Goal: Transaction & Acquisition: Download file/media

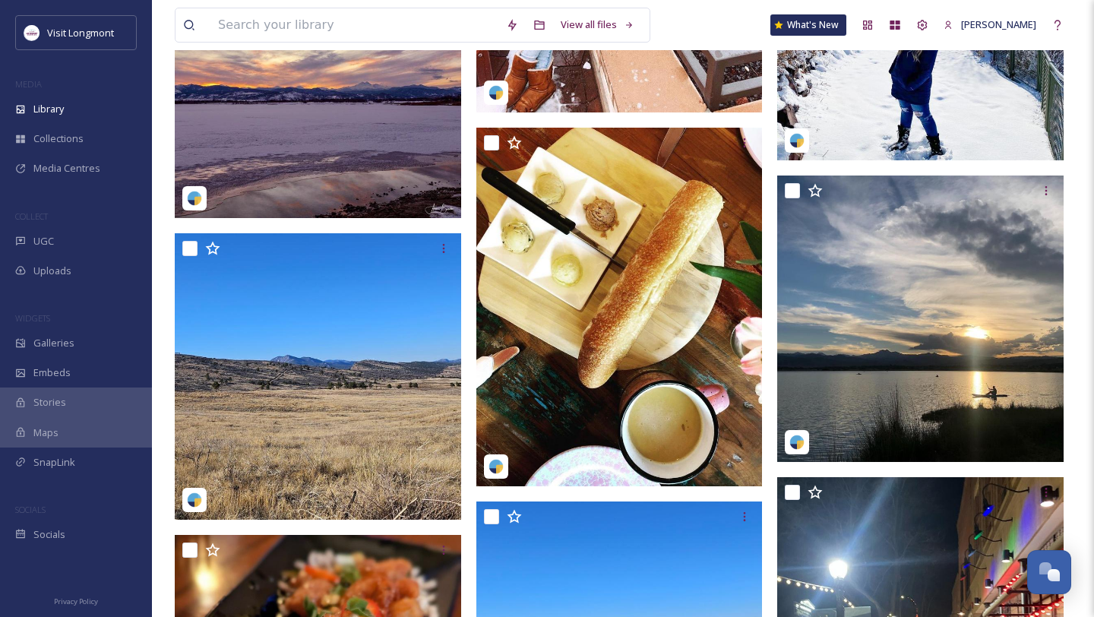
scroll to position [6113, 0]
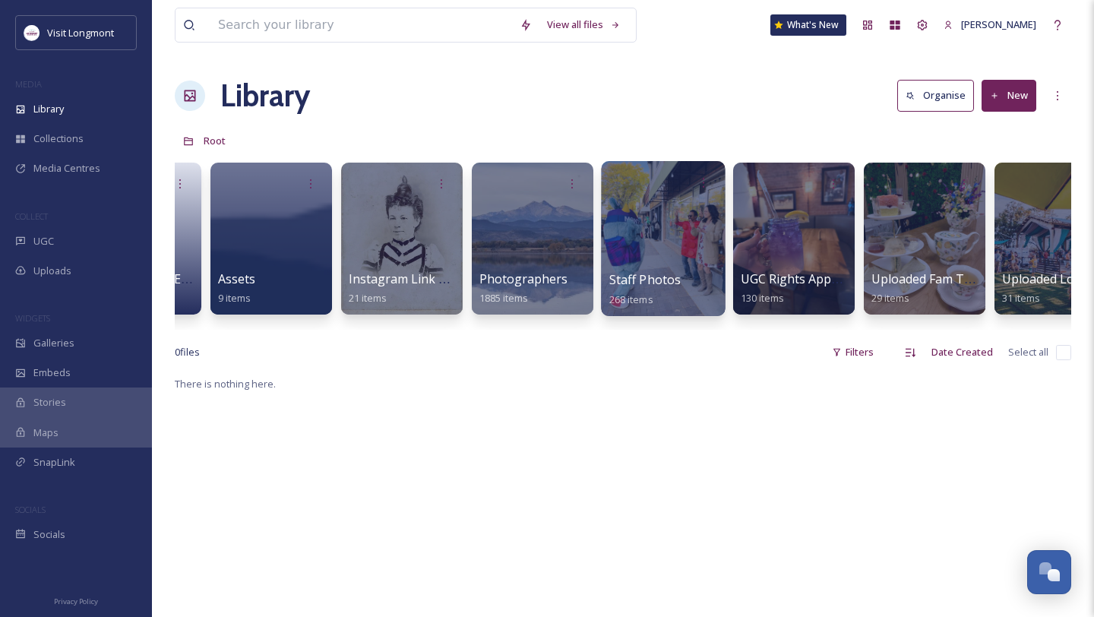
scroll to position [0, 257]
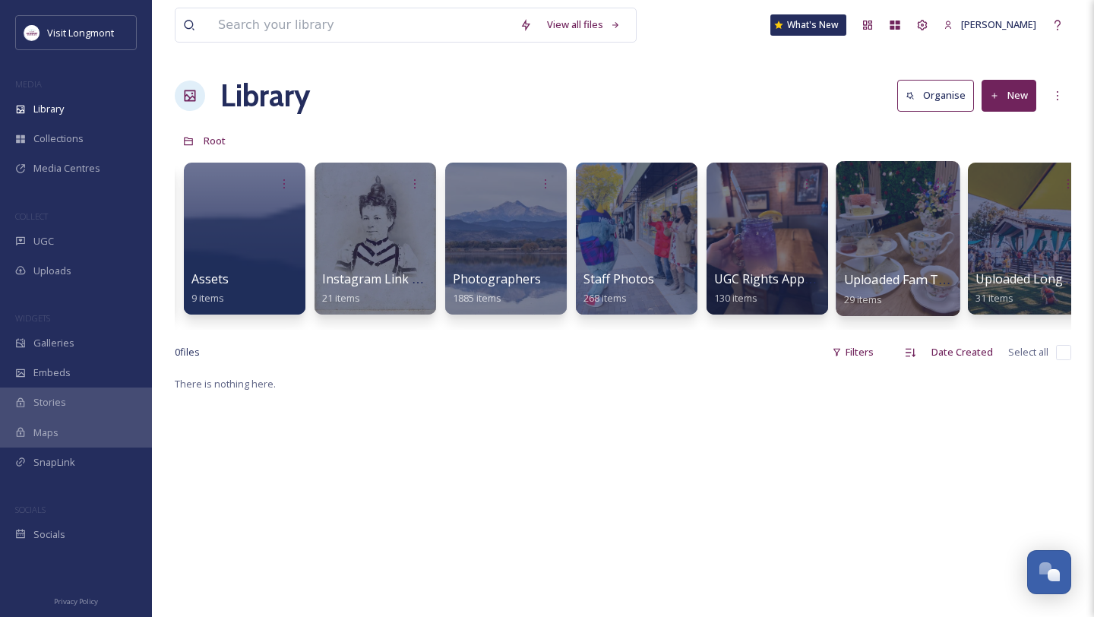
click at [898, 261] on div at bounding box center [897, 238] width 124 height 155
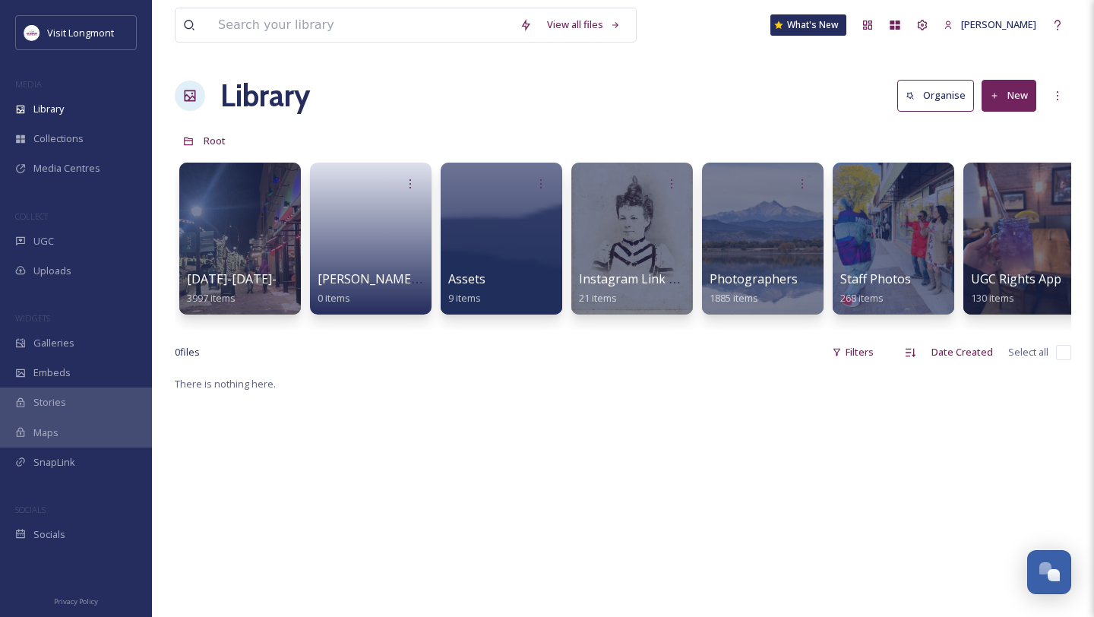
scroll to position [0, 279]
click at [601, 287] on span "Instagram Link Tree" at bounding box center [637, 279] width 119 height 17
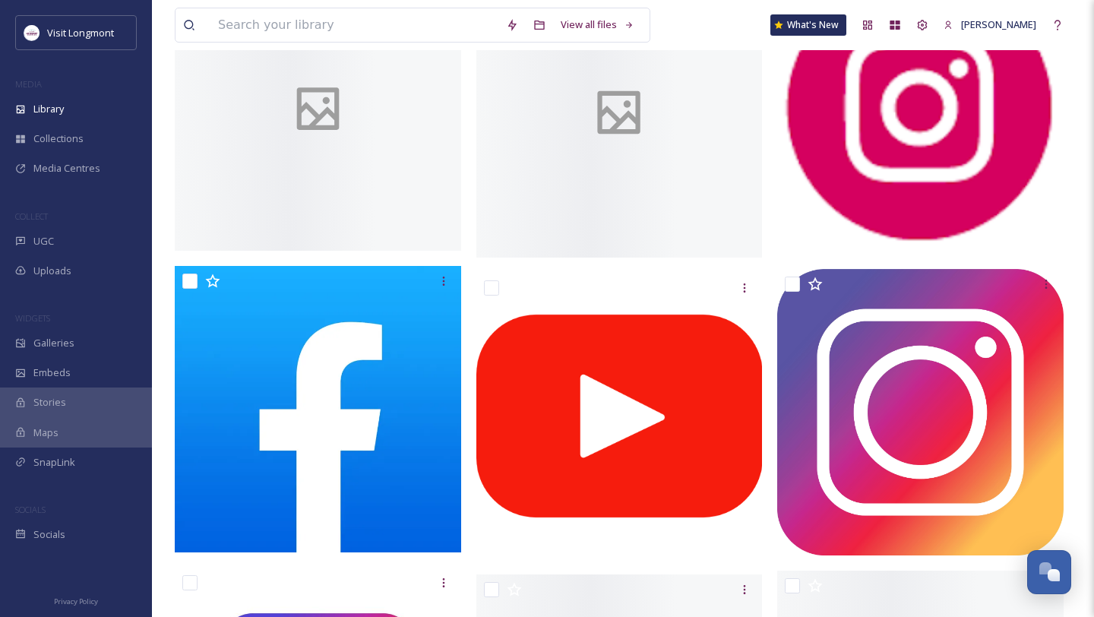
scroll to position [242, 0]
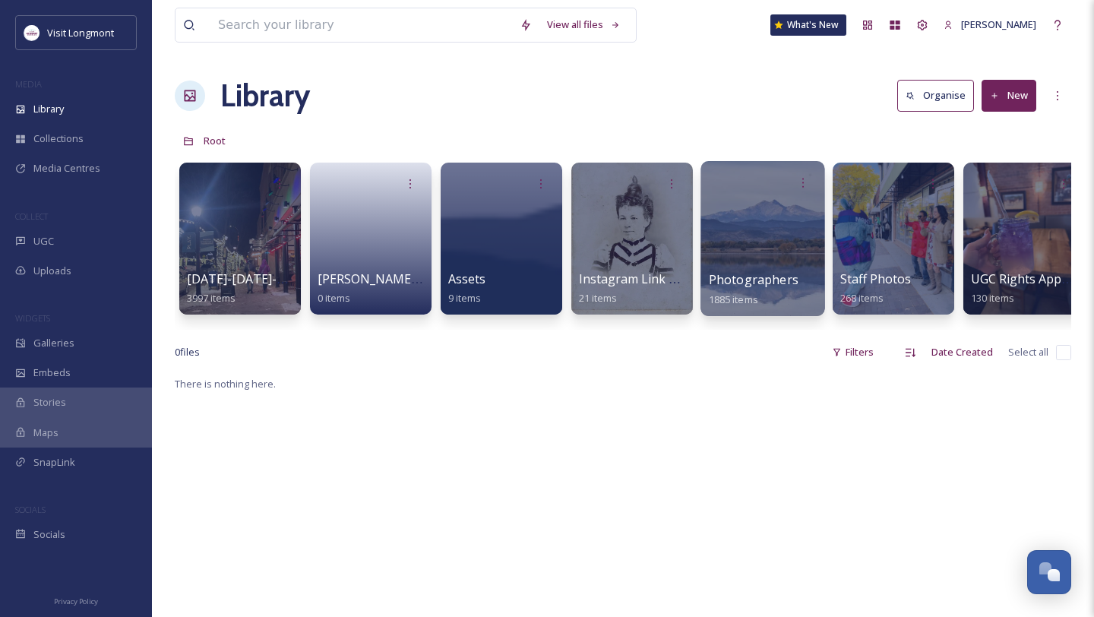
click at [768, 235] on div at bounding box center [762, 238] width 124 height 155
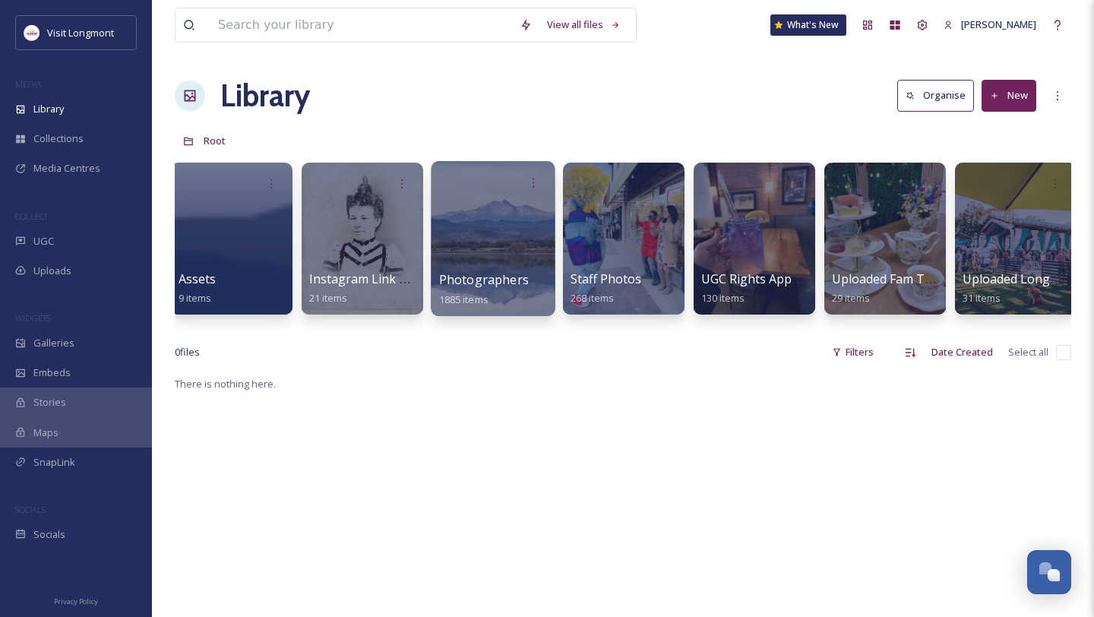
scroll to position [0, 279]
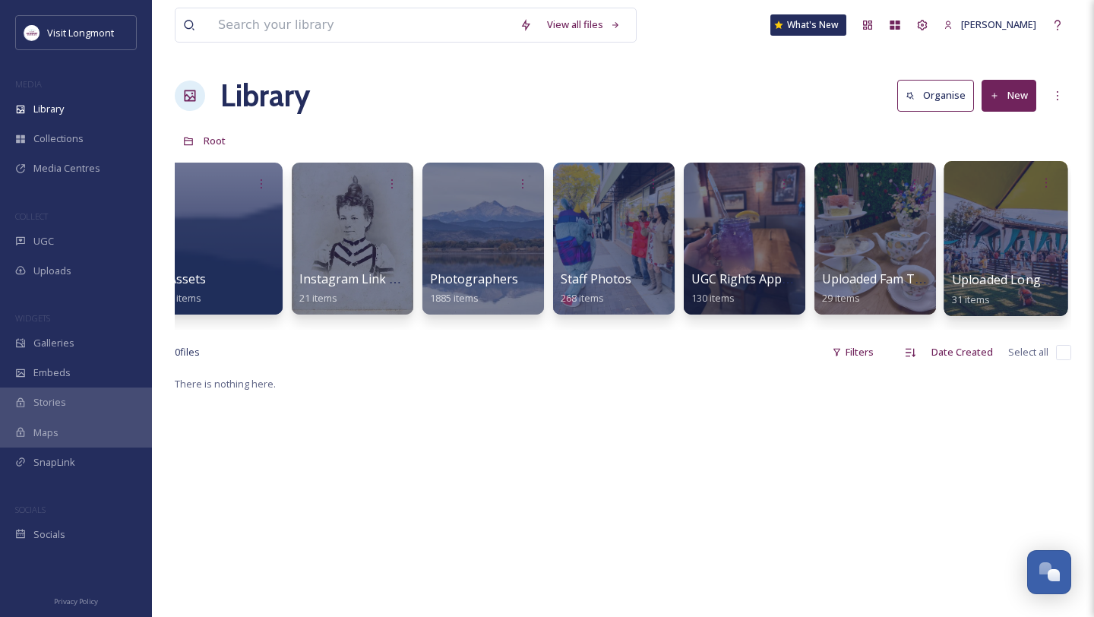
click at [987, 238] on div at bounding box center [1005, 238] width 124 height 155
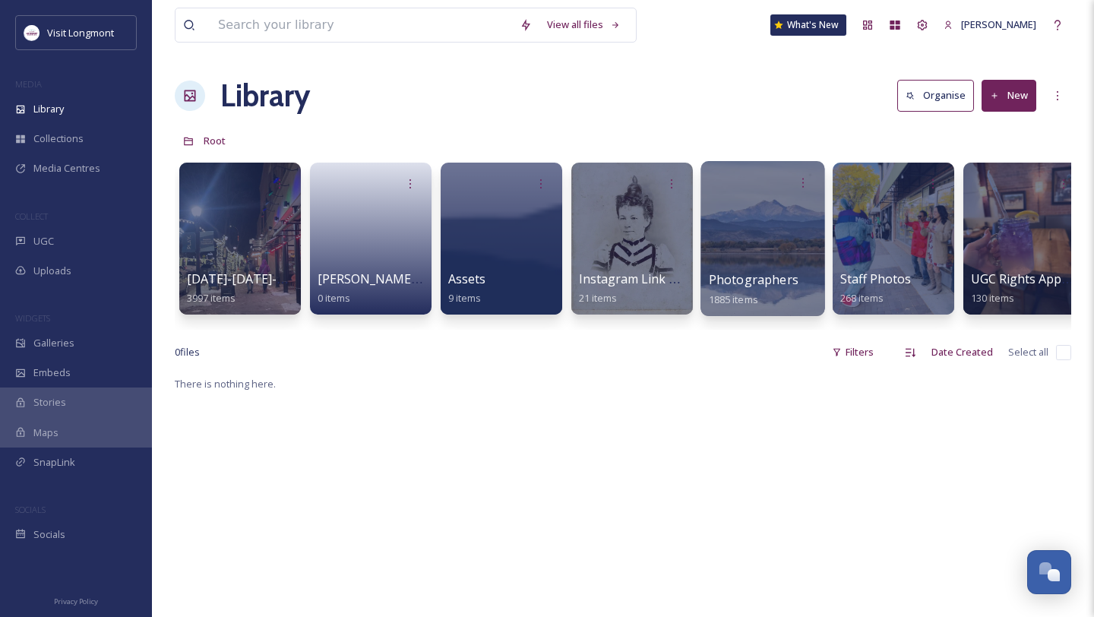
click at [744, 239] on div at bounding box center [762, 238] width 124 height 155
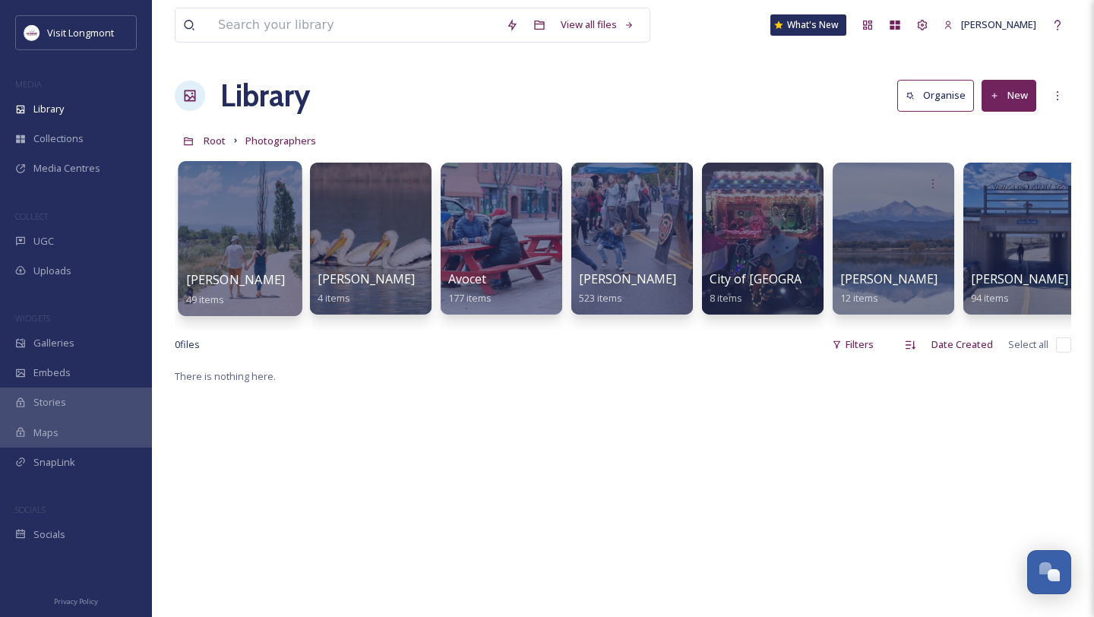
click at [255, 267] on div at bounding box center [240, 238] width 124 height 155
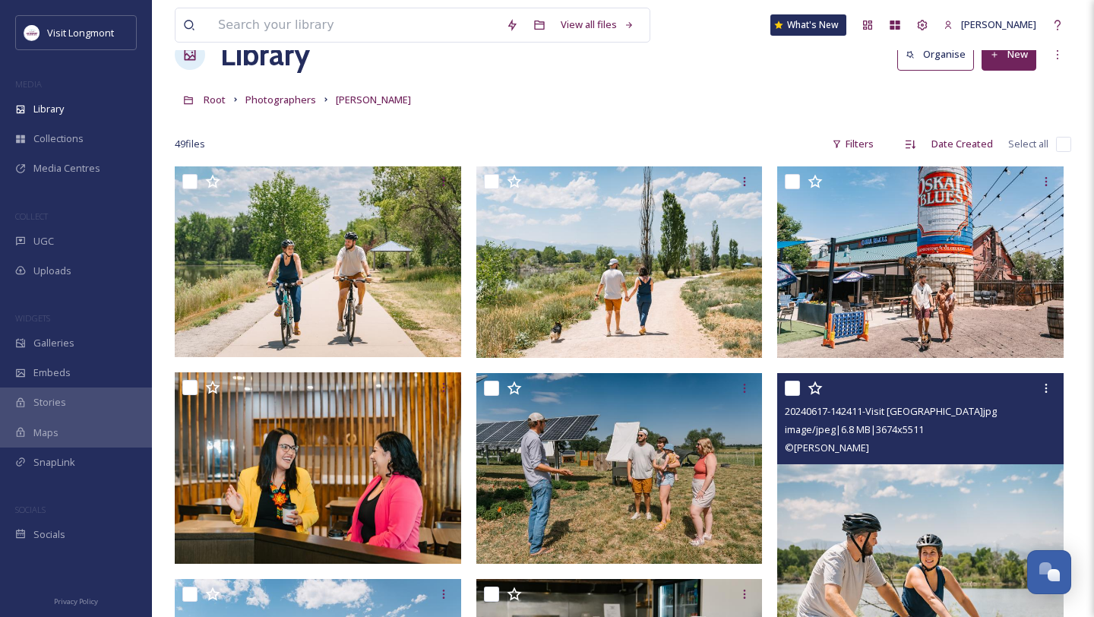
scroll to position [12, 0]
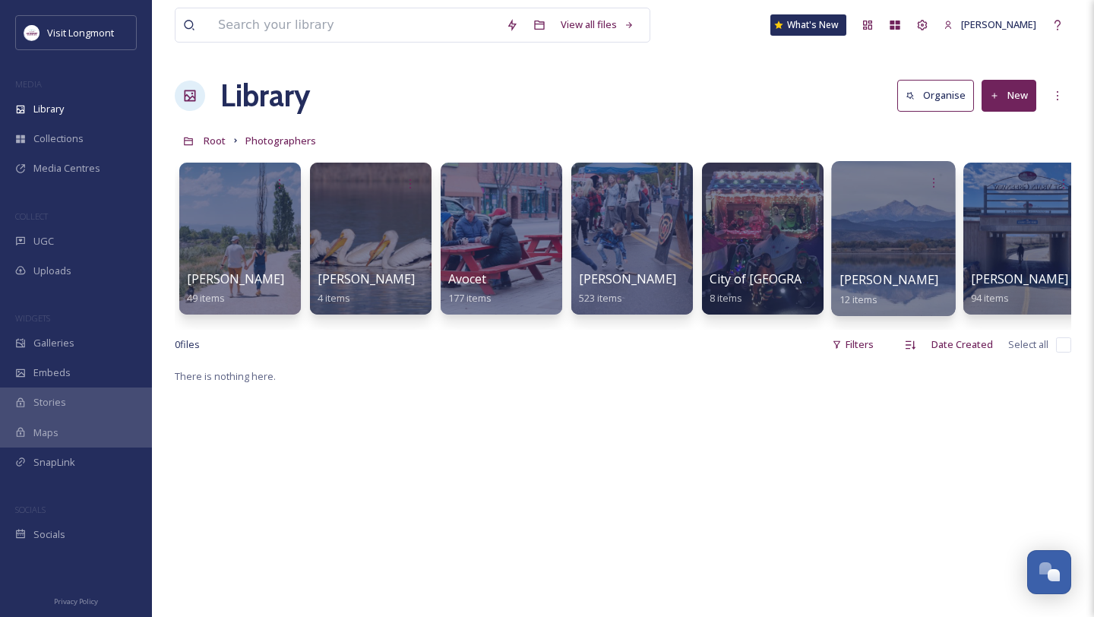
click at [905, 251] on div at bounding box center [893, 238] width 124 height 155
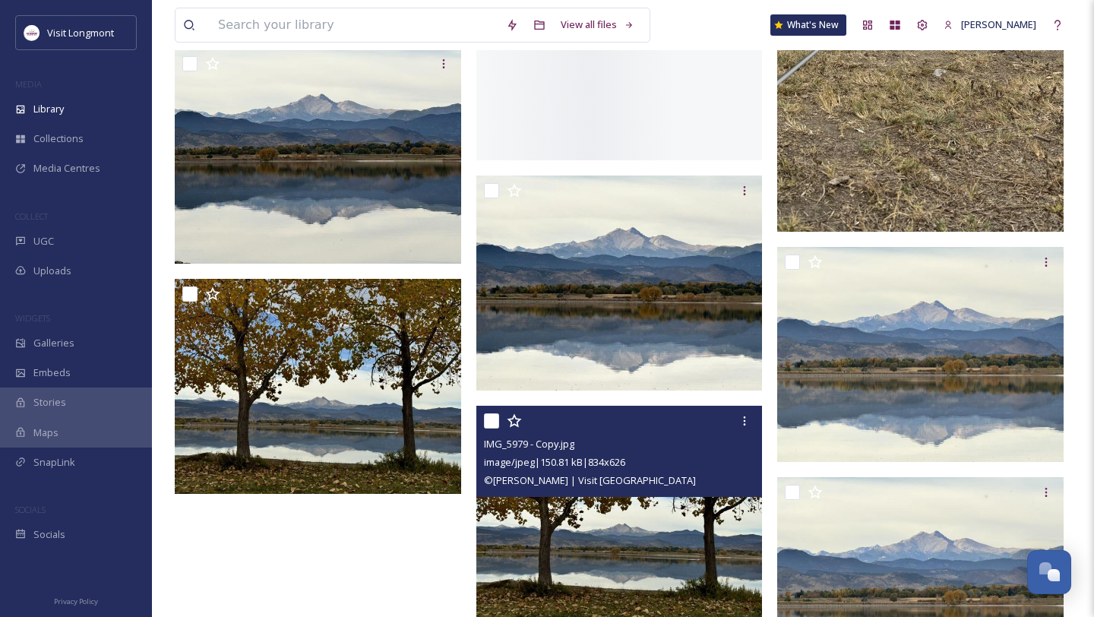
scroll to position [887, 0]
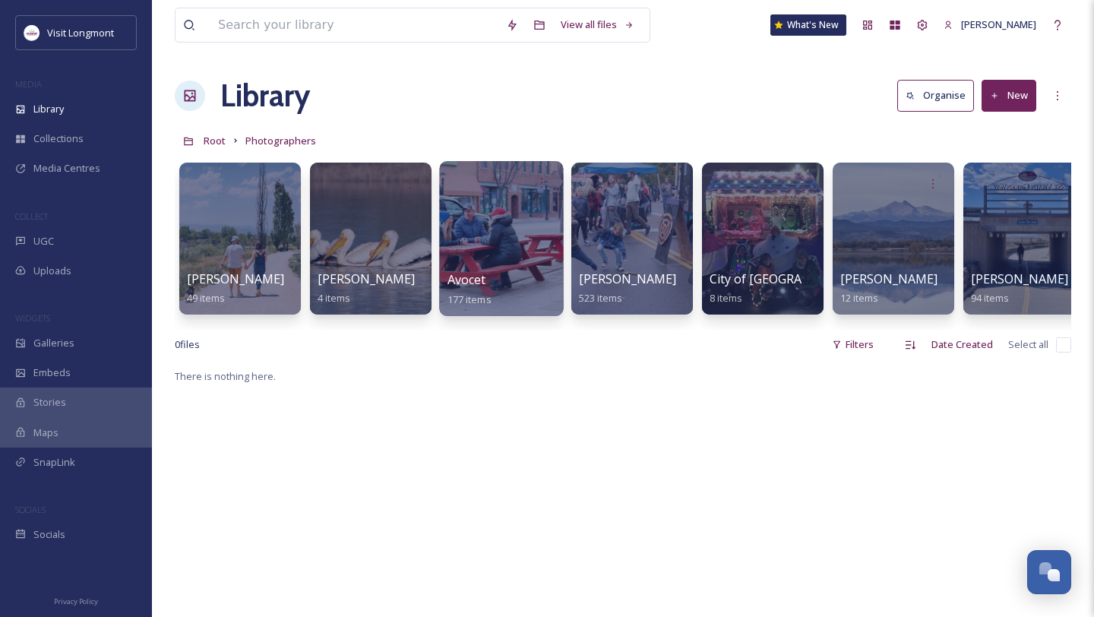
click at [500, 230] on div at bounding box center [501, 238] width 124 height 155
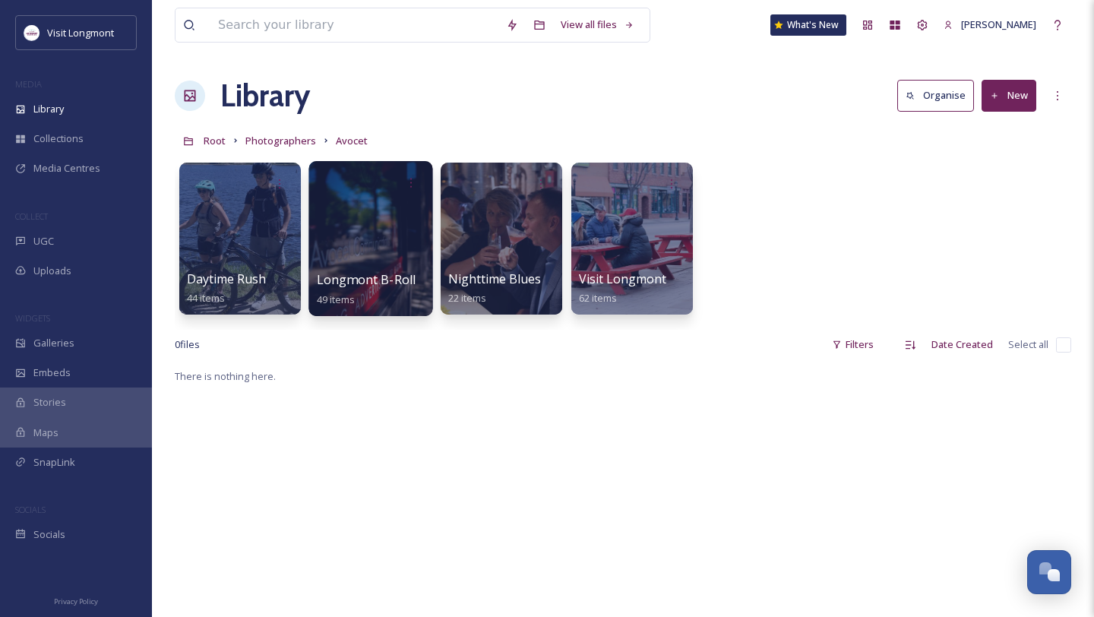
click at [401, 274] on span "Longmont B-Roll" at bounding box center [366, 279] width 99 height 17
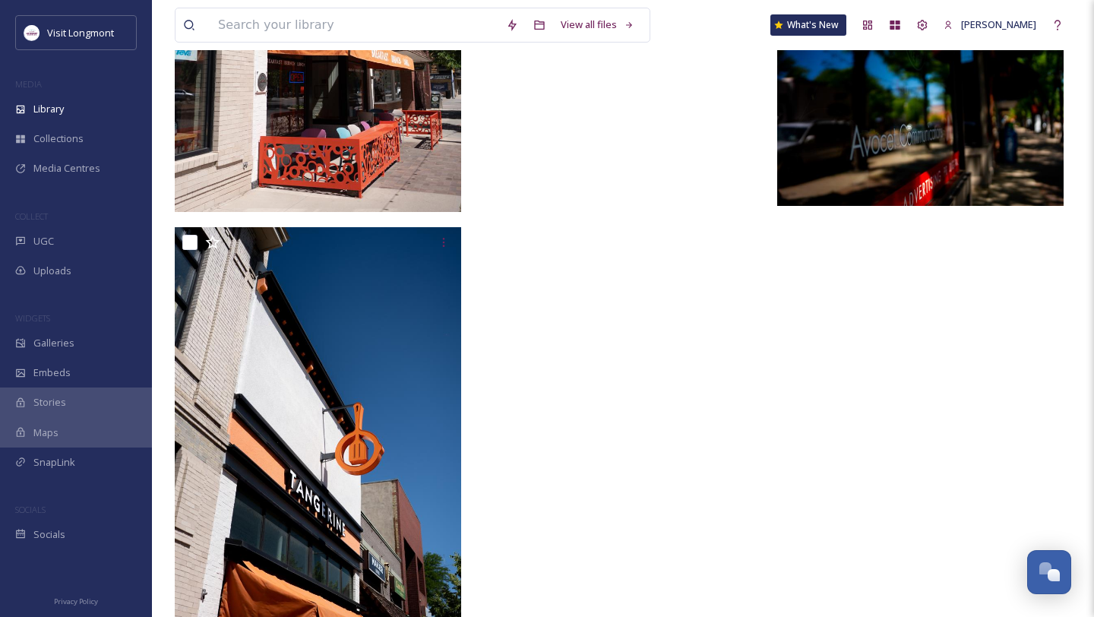
scroll to position [4286, 0]
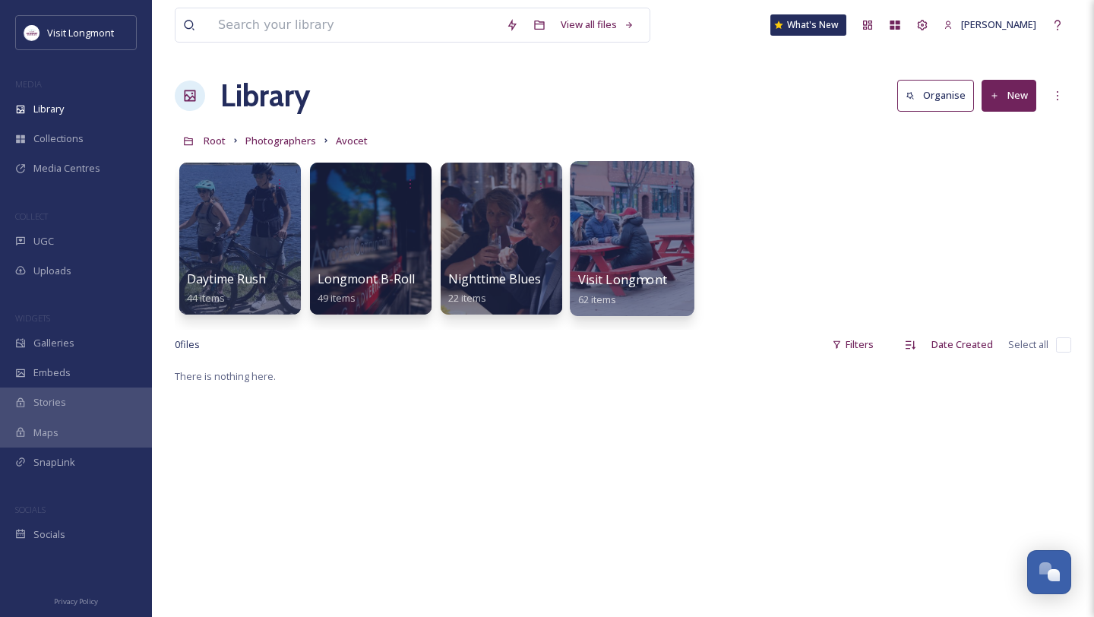
click at [626, 238] on div at bounding box center [632, 238] width 124 height 155
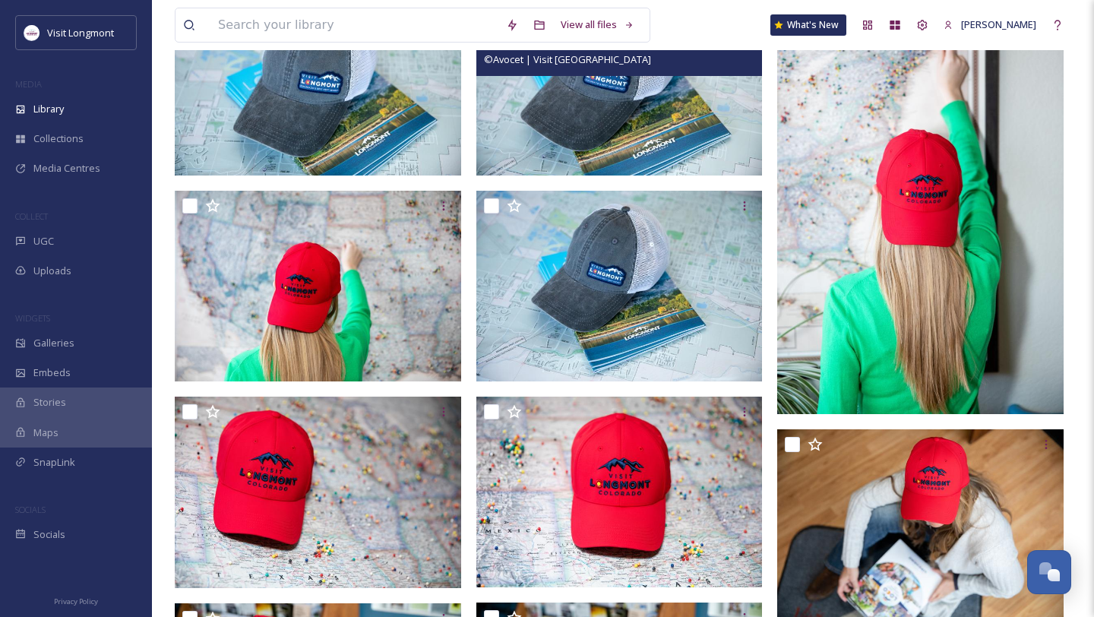
scroll to position [433, 0]
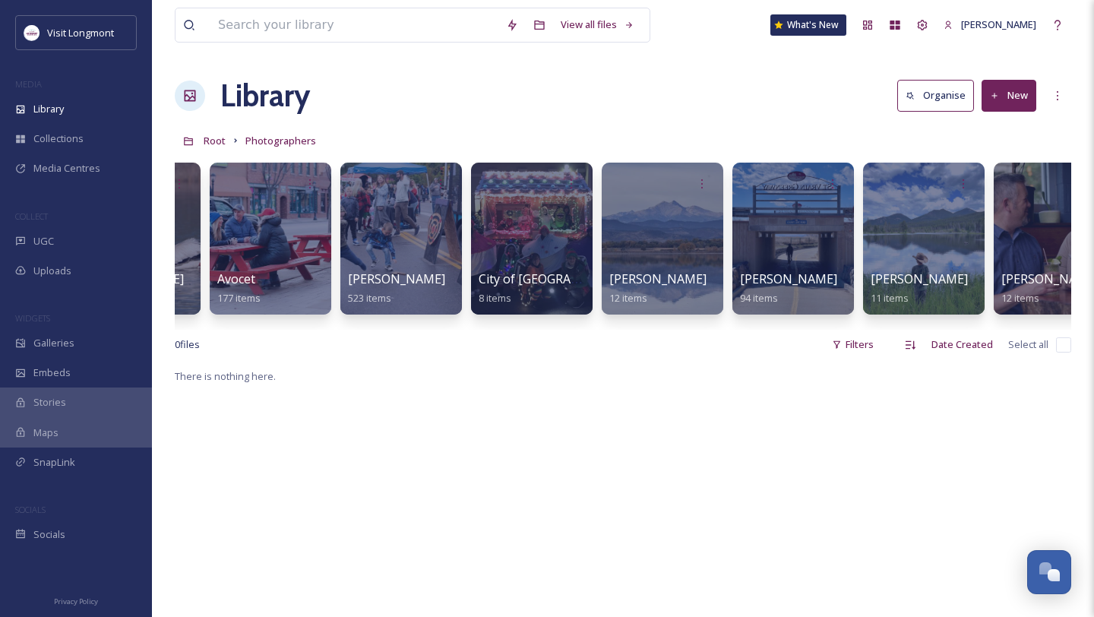
scroll to position [0, 235]
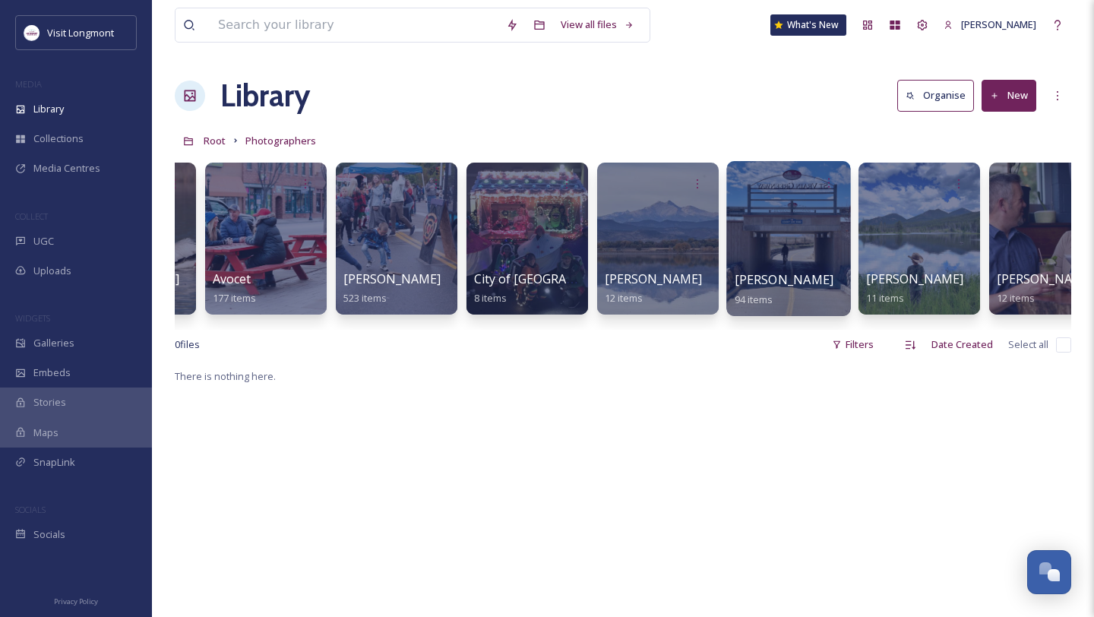
click at [804, 232] on div at bounding box center [788, 238] width 124 height 155
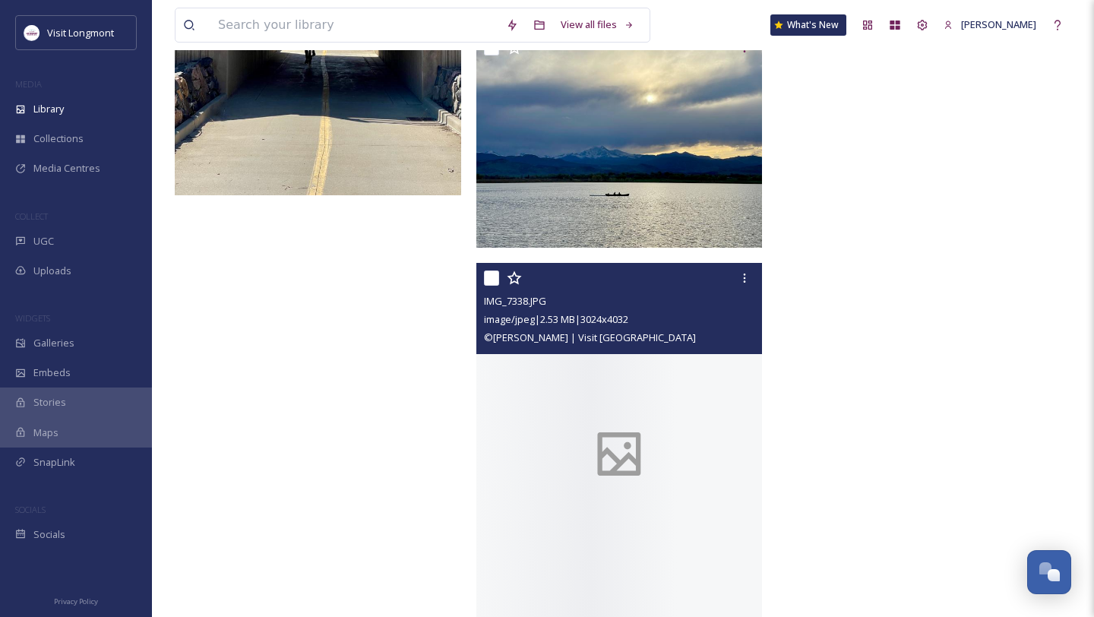
scroll to position [6606, 0]
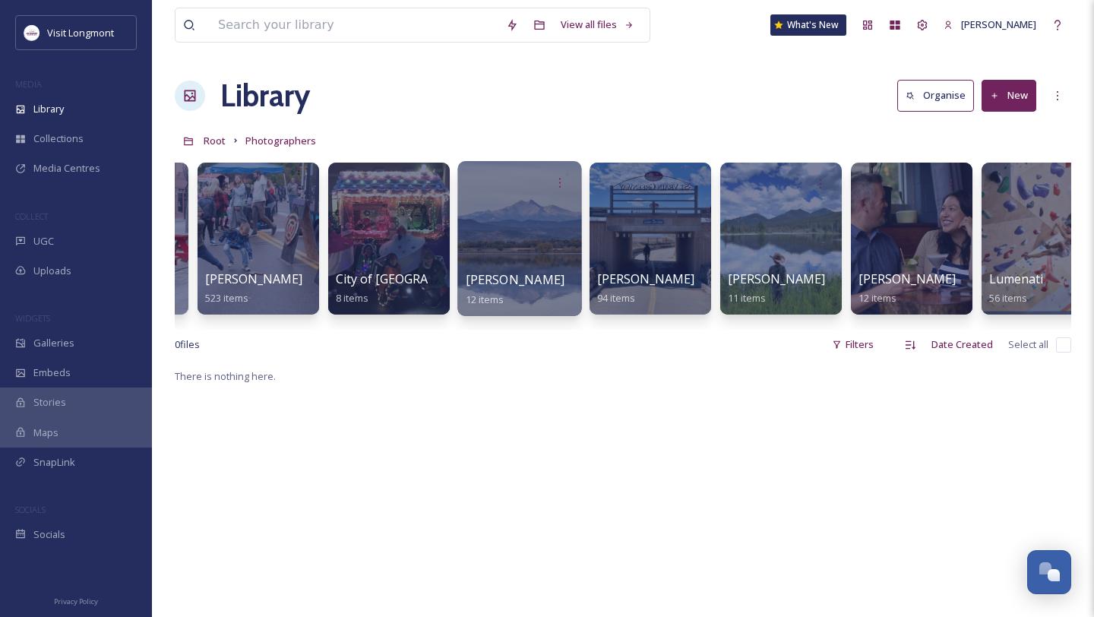
scroll to position [0, 387]
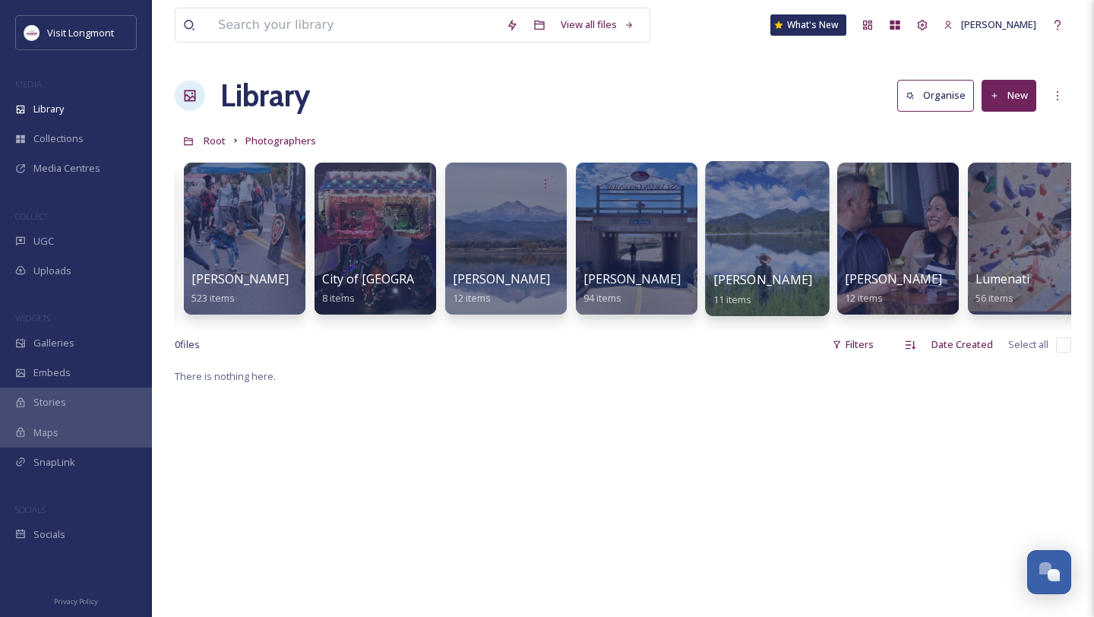
click at [766, 244] on div at bounding box center [767, 238] width 124 height 155
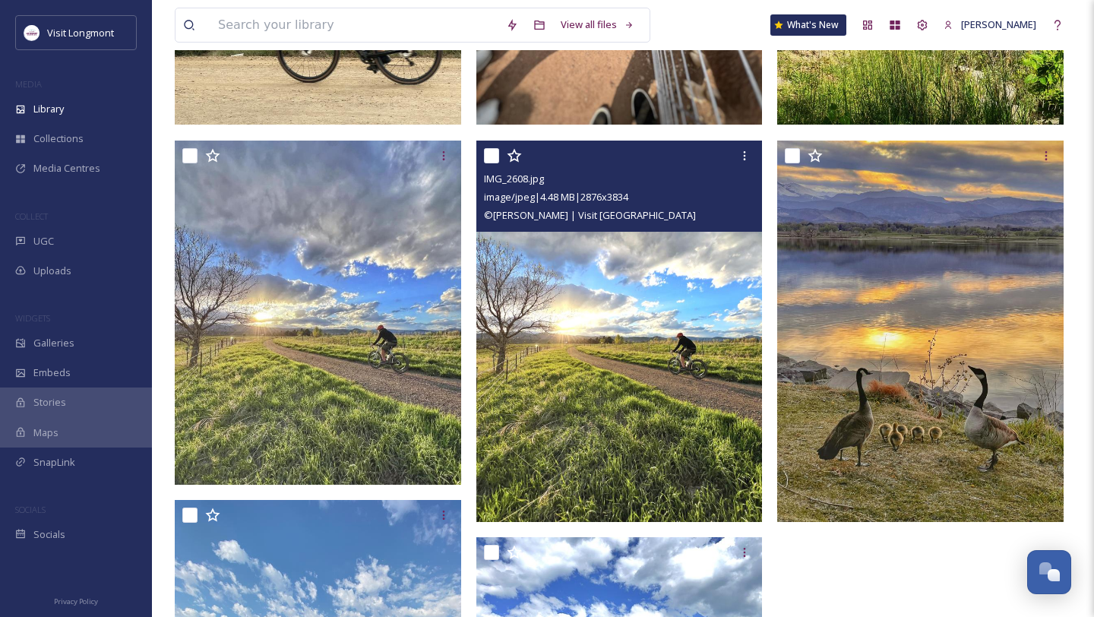
scroll to position [860, 0]
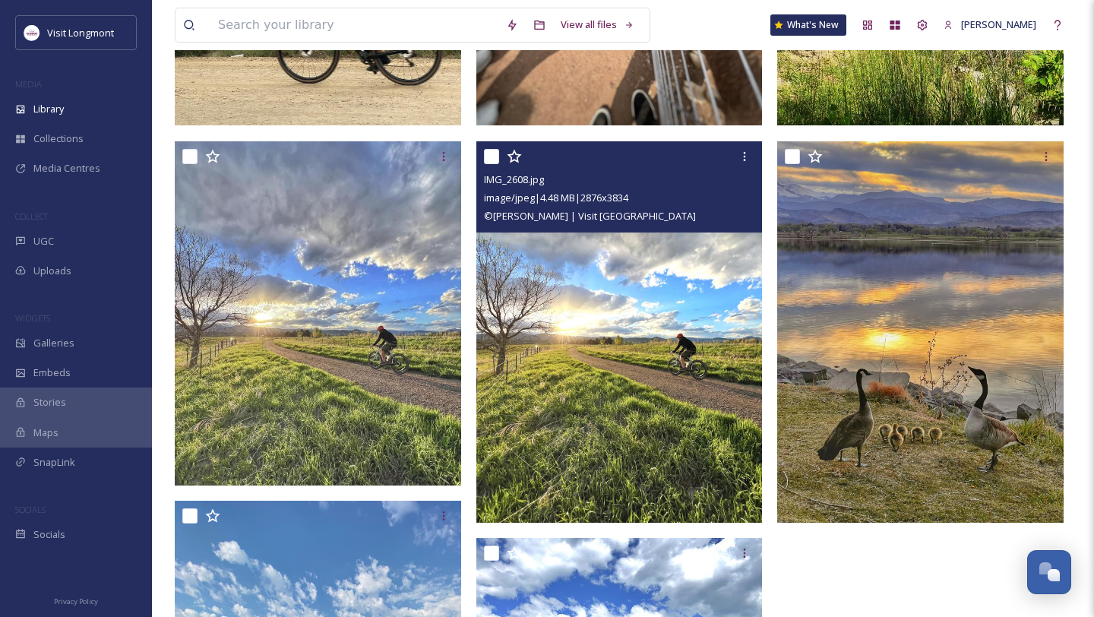
click at [613, 398] on img at bounding box center [619, 331] width 286 height 381
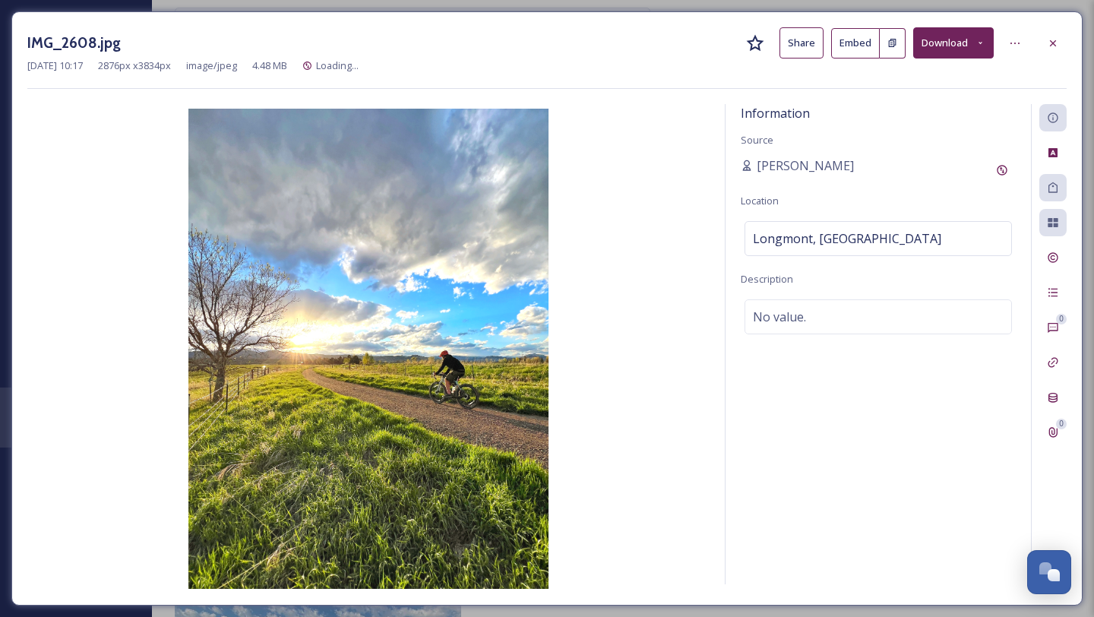
click at [937, 42] on button "Download" at bounding box center [953, 42] width 81 height 31
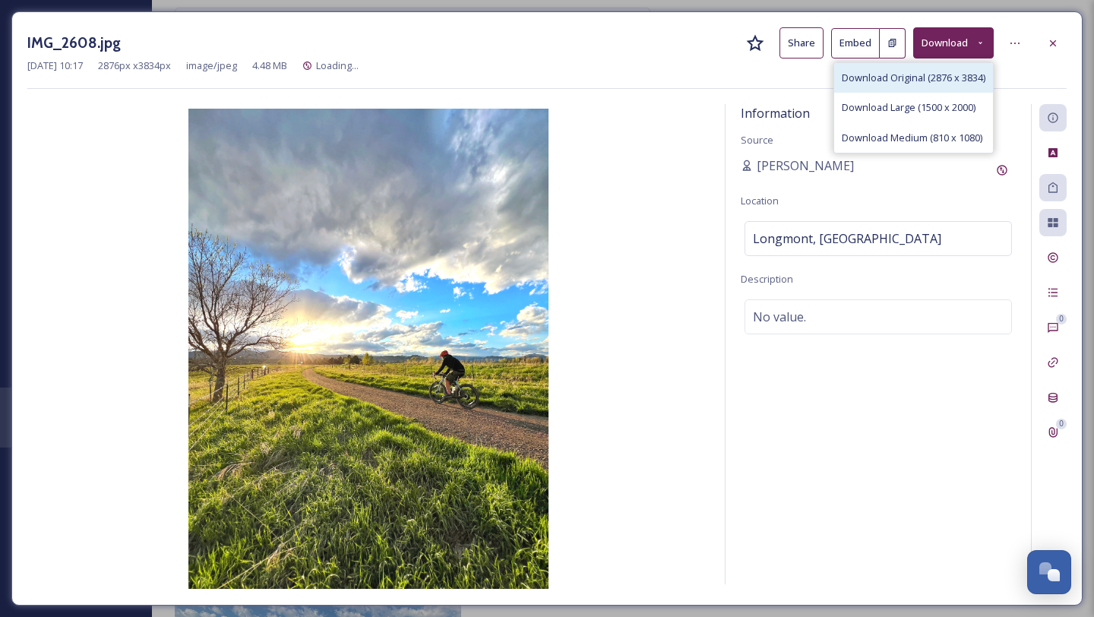
click at [915, 71] on span "Download Original (2876 x 3834)" at bounding box center [913, 78] width 144 height 14
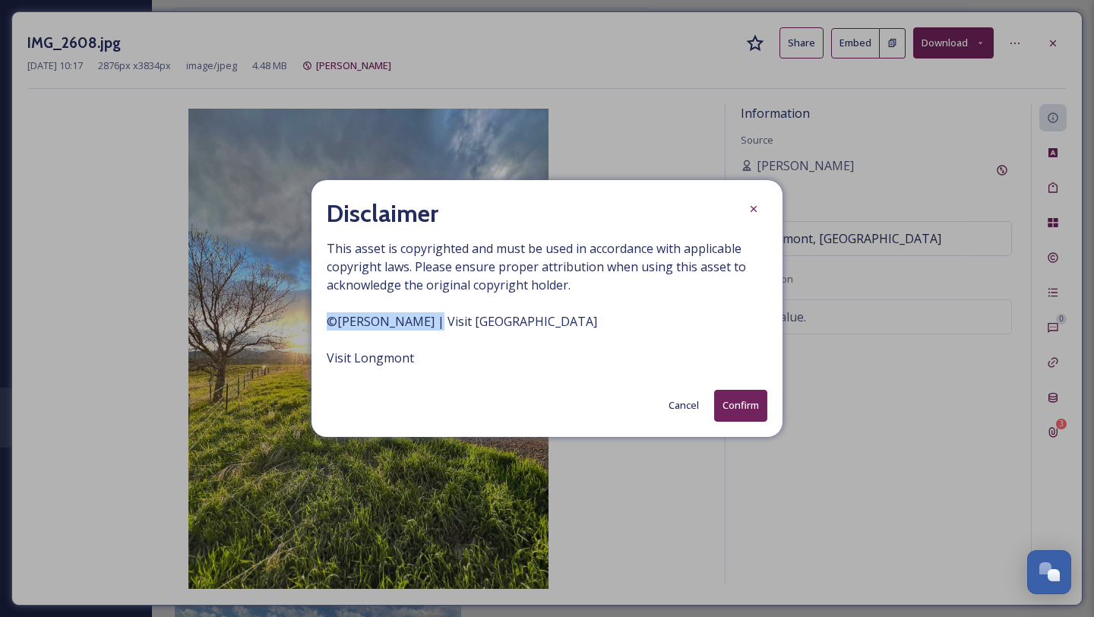
drag, startPoint x: 413, startPoint y: 324, endPoint x: 320, endPoint y: 321, distance: 93.4
click at [320, 321] on div "Disclaimer This asset is copyrighted and must be used in accordance with applic…" at bounding box center [546, 308] width 471 height 256
copy span "© [PERSON_NAME]"
click at [744, 406] on button "Confirm" at bounding box center [740, 405] width 53 height 31
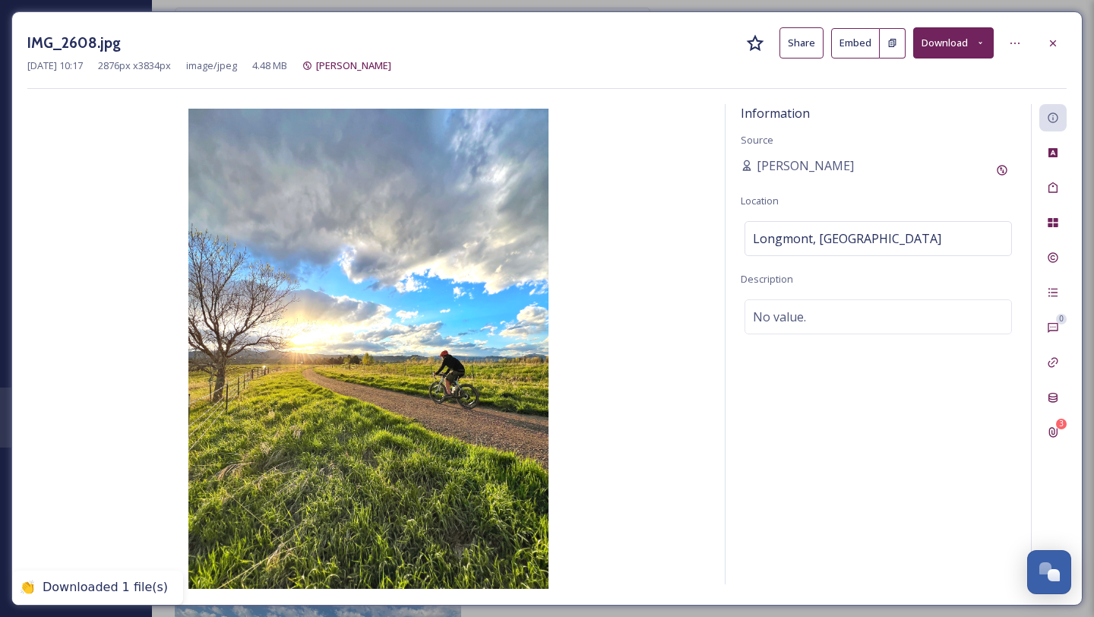
click at [752, 213] on div "Information Source [PERSON_NAME] Location [GEOGRAPHIC_DATA], [GEOGRAPHIC_DATA] …" at bounding box center [877, 344] width 305 height 480
click at [705, 494] on img at bounding box center [368, 349] width 682 height 480
